Goal: Subscribe to service/newsletter

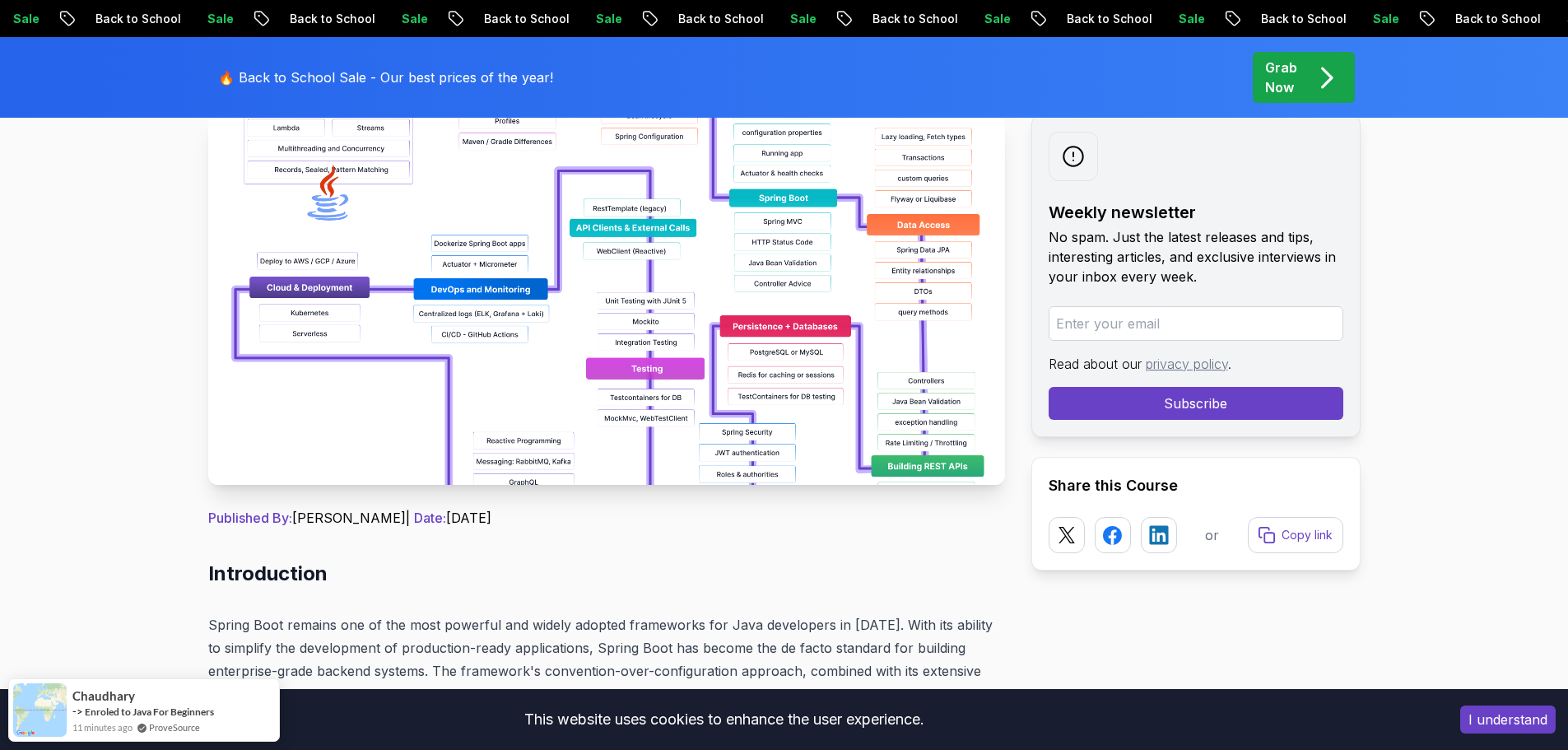
scroll to position [329, 0]
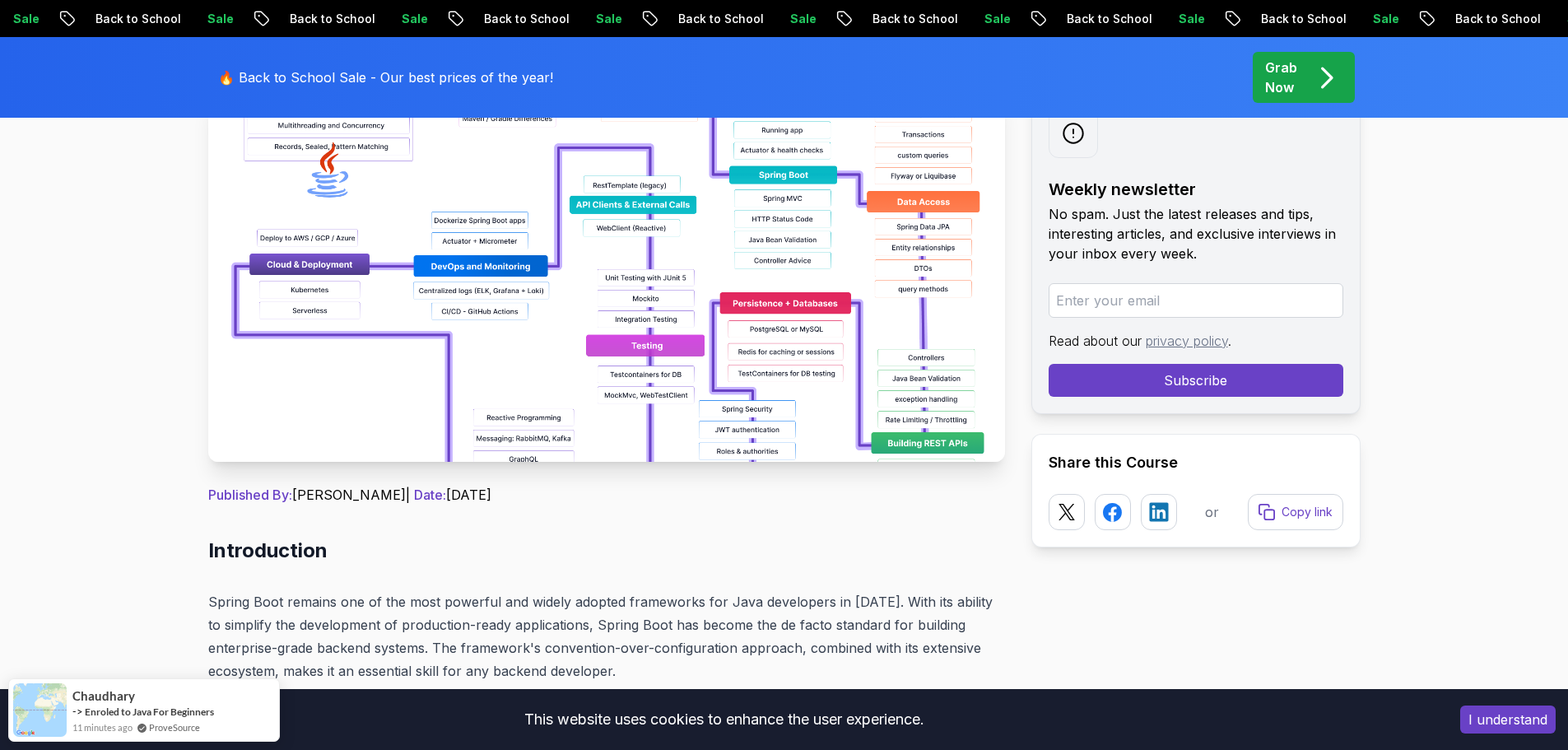
drag, startPoint x: 1156, startPoint y: 370, endPoint x: 1134, endPoint y: 310, distance: 63.9
click at [1156, 369] on button "Subscribe" at bounding box center [1196, 380] width 295 height 33
click at [1132, 304] on input "email" at bounding box center [1196, 301] width 295 height 35
type input "[EMAIL_ADDRESS][DOMAIN_NAME]"
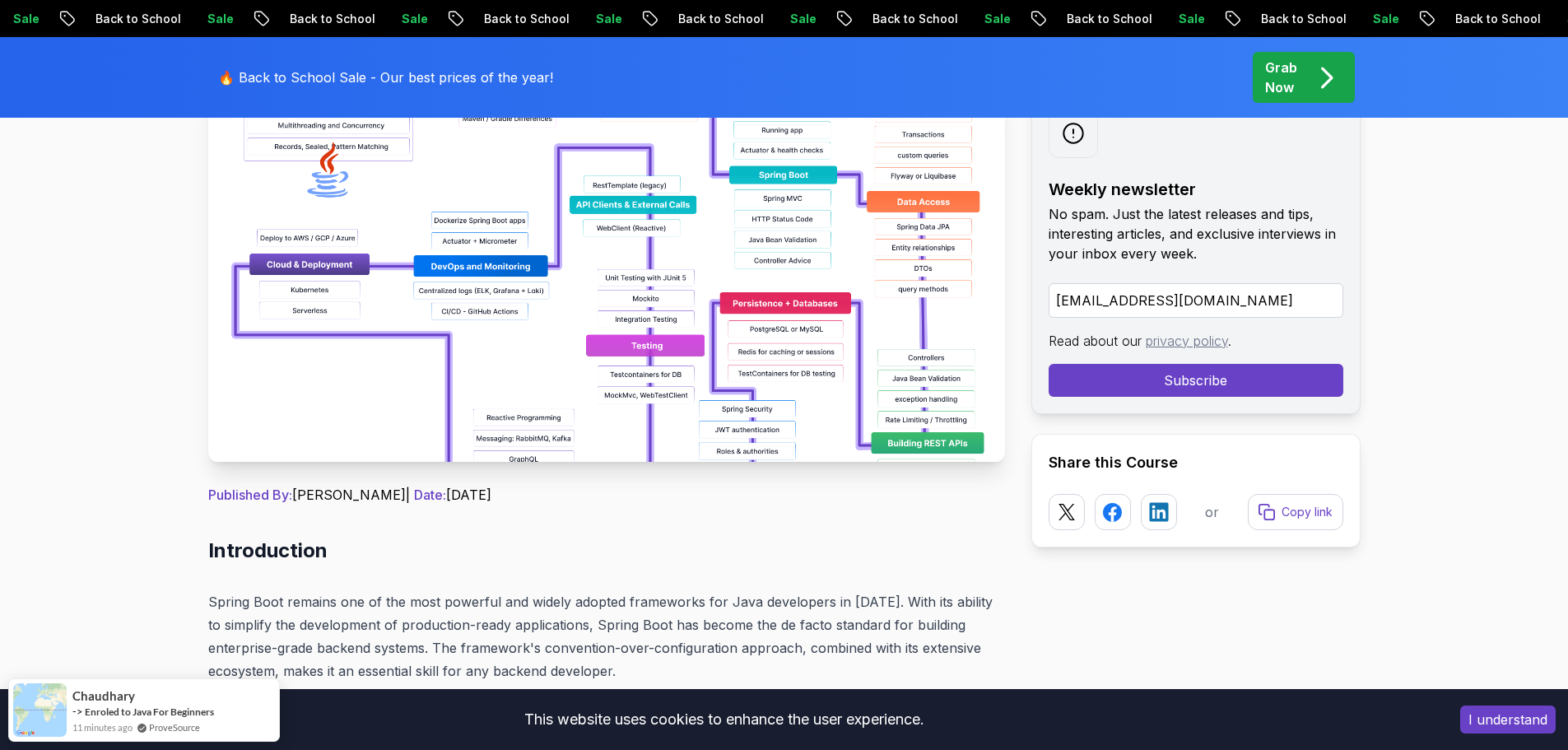
click at [1147, 382] on button "Subscribe" at bounding box center [1196, 380] width 295 height 33
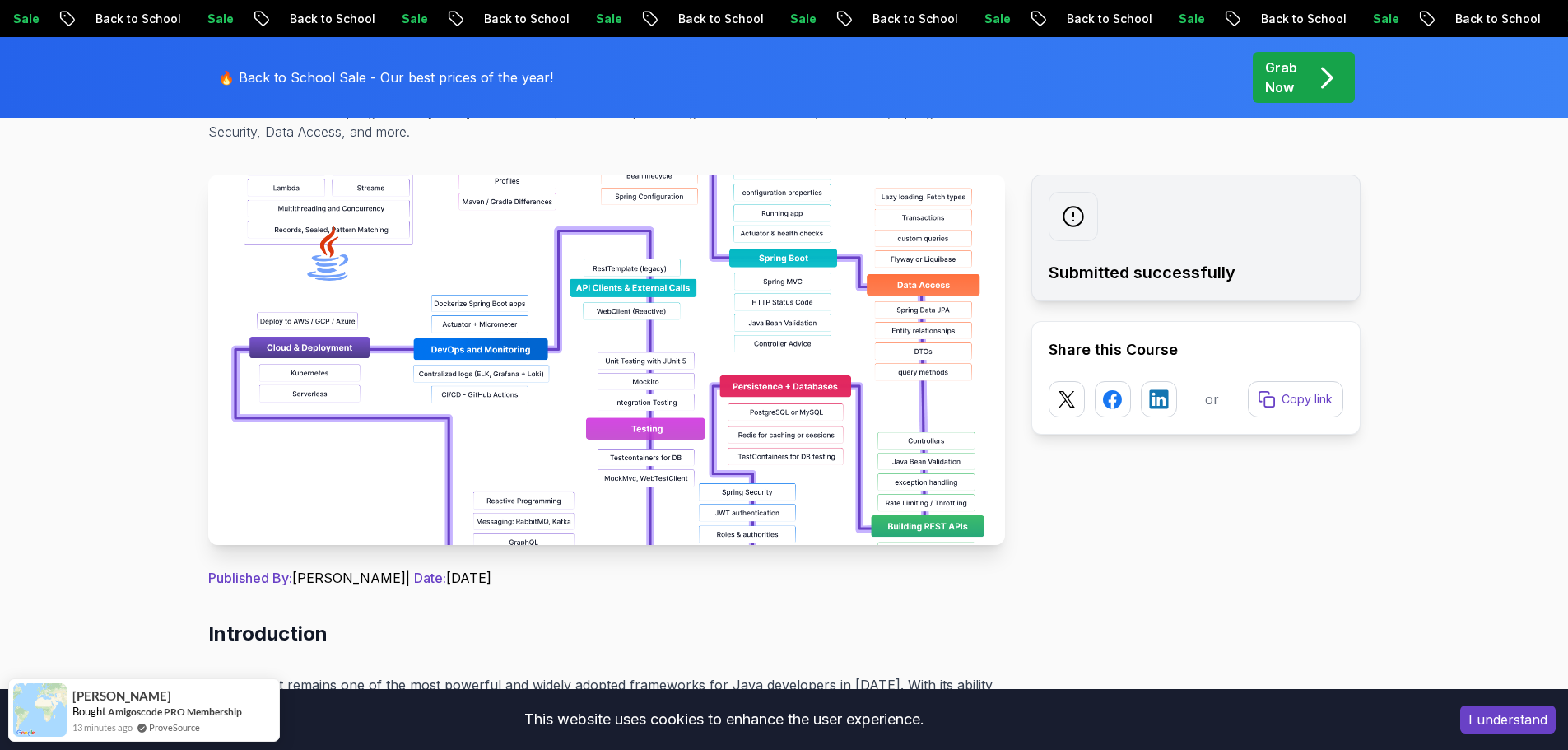
scroll to position [246, 0]
